Goal: Task Accomplishment & Management: Manage account settings

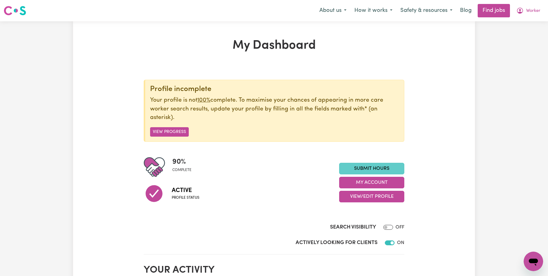
click at [350, 164] on link "Submit Hours" at bounding box center [371, 169] width 65 height 12
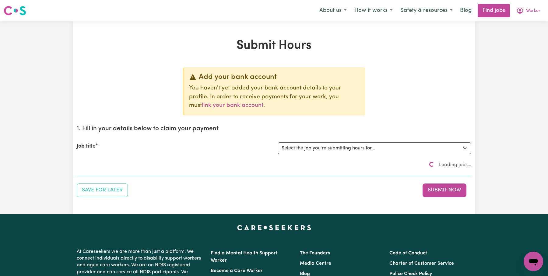
click at [324, 98] on p "You haven't yet added your bank account details to your profile. In order to re…" at bounding box center [274, 97] width 171 height 26
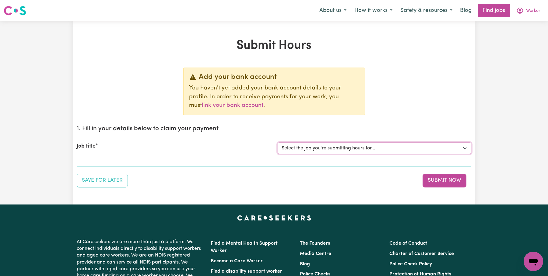
click at [306, 144] on select "Select the job you're submitting hours for... [Tumbi Umbi] Cleaner needed Tumbi…" at bounding box center [375, 149] width 194 height 12
click at [278, 143] on select "Select the job you're submitting hours for... [Tumbi Umbi] Cleaner needed Tumbi…" at bounding box center [375, 149] width 194 height 12
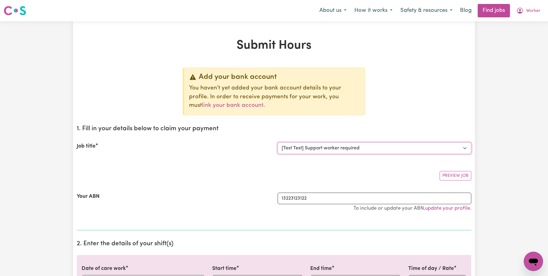
select select "0"
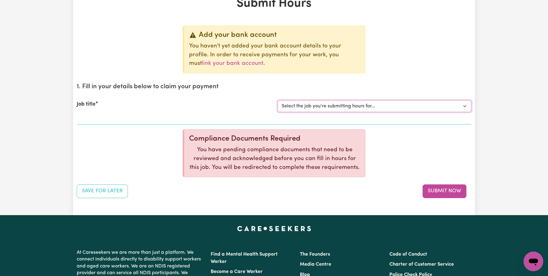
scroll to position [101, 0]
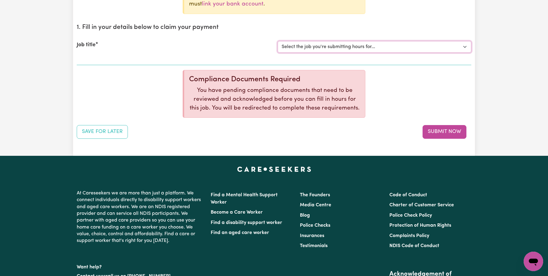
click at [334, 51] on select "Select the job you're submitting hours for... [Tumbi Umbi] Cleaner needed Tumbi…" at bounding box center [375, 47] width 194 height 12
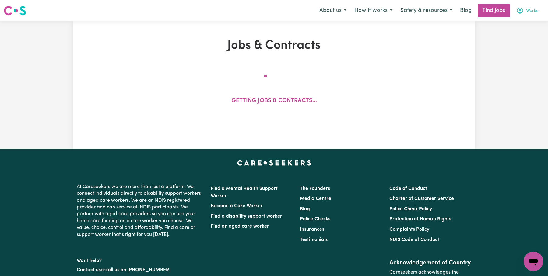
click at [518, 12] on icon "My Account" at bounding box center [520, 11] width 6 height 6
click at [512, 48] on link "Logout" at bounding box center [520, 47] width 48 height 12
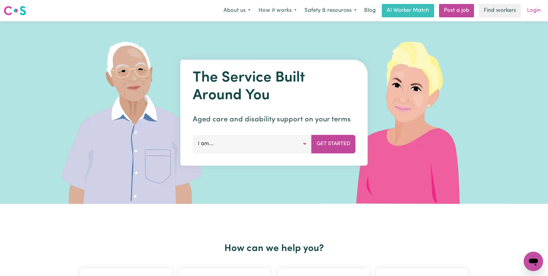
click at [542, 10] on link "Login" at bounding box center [534, 10] width 21 height 13
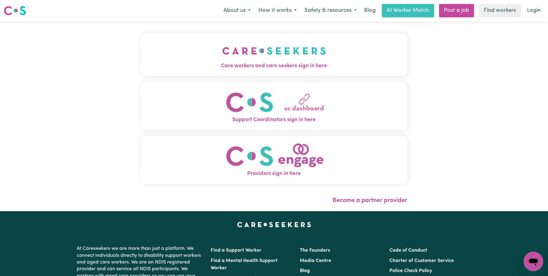
click at [279, 55] on img "Care workers and care seekers sign in here" at bounding box center [274, 51] width 104 height 23
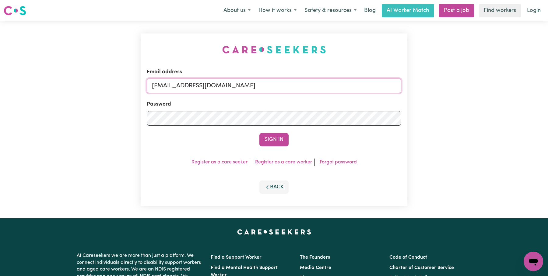
click at [288, 79] on input "[EMAIL_ADDRESS][DOMAIN_NAME]" at bounding box center [274, 86] width 255 height 15
click at [294, 84] on input "[EMAIL_ADDRESS][DOMAIN_NAME]" at bounding box center [274, 86] width 255 height 15
type input "[EMAIL_ADDRESS][DOMAIN_NAME]"
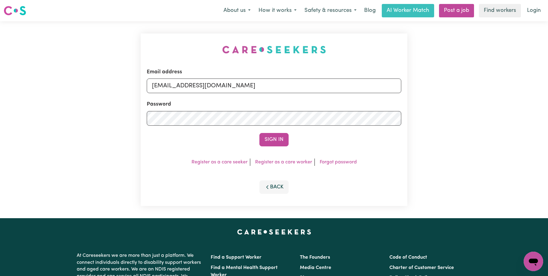
click at [256, 142] on div "Sign In" at bounding box center [274, 139] width 255 height 13
click at [273, 139] on button "Sign In" at bounding box center [274, 139] width 29 height 13
